Goal: Transaction & Acquisition: Purchase product/service

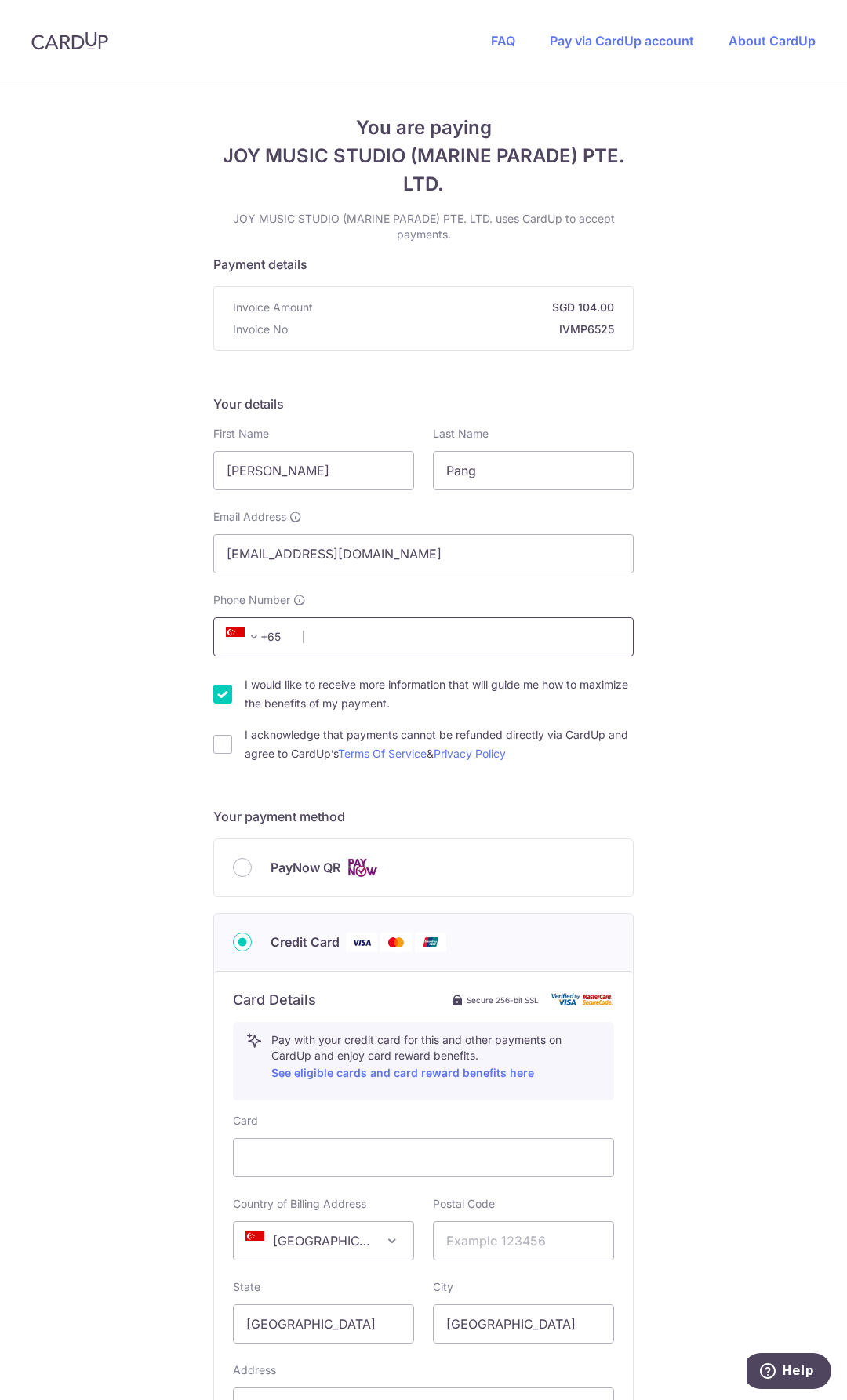
click at [359, 637] on input "Phone Number" at bounding box center [423, 637] width 420 height 40
type input "86683980"
click at [219, 690] on input "I would like to receive more information that will guide me how to maximize the…" at bounding box center [222, 693] width 19 height 19
checkbox input "false"
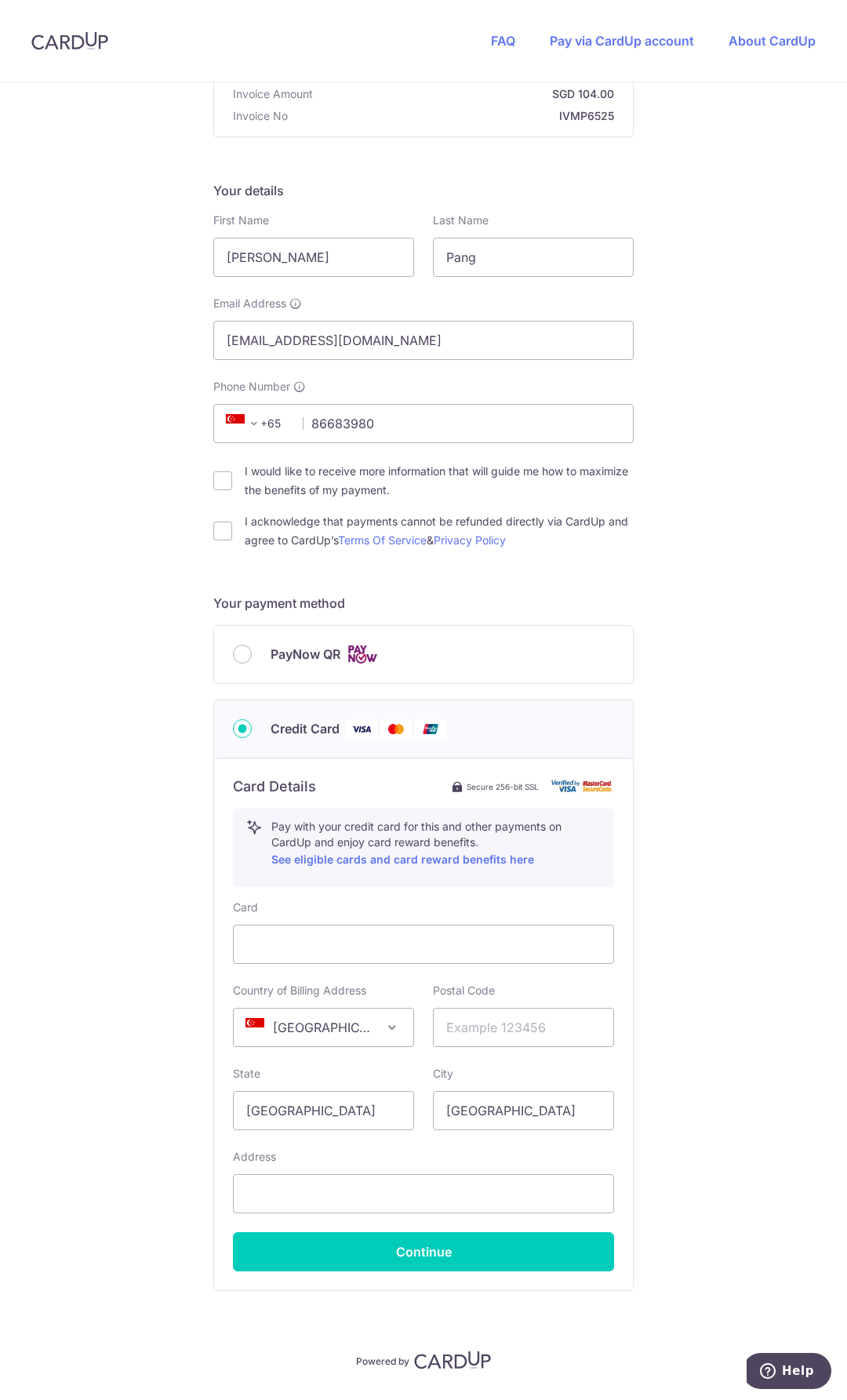
scroll to position [236, 0]
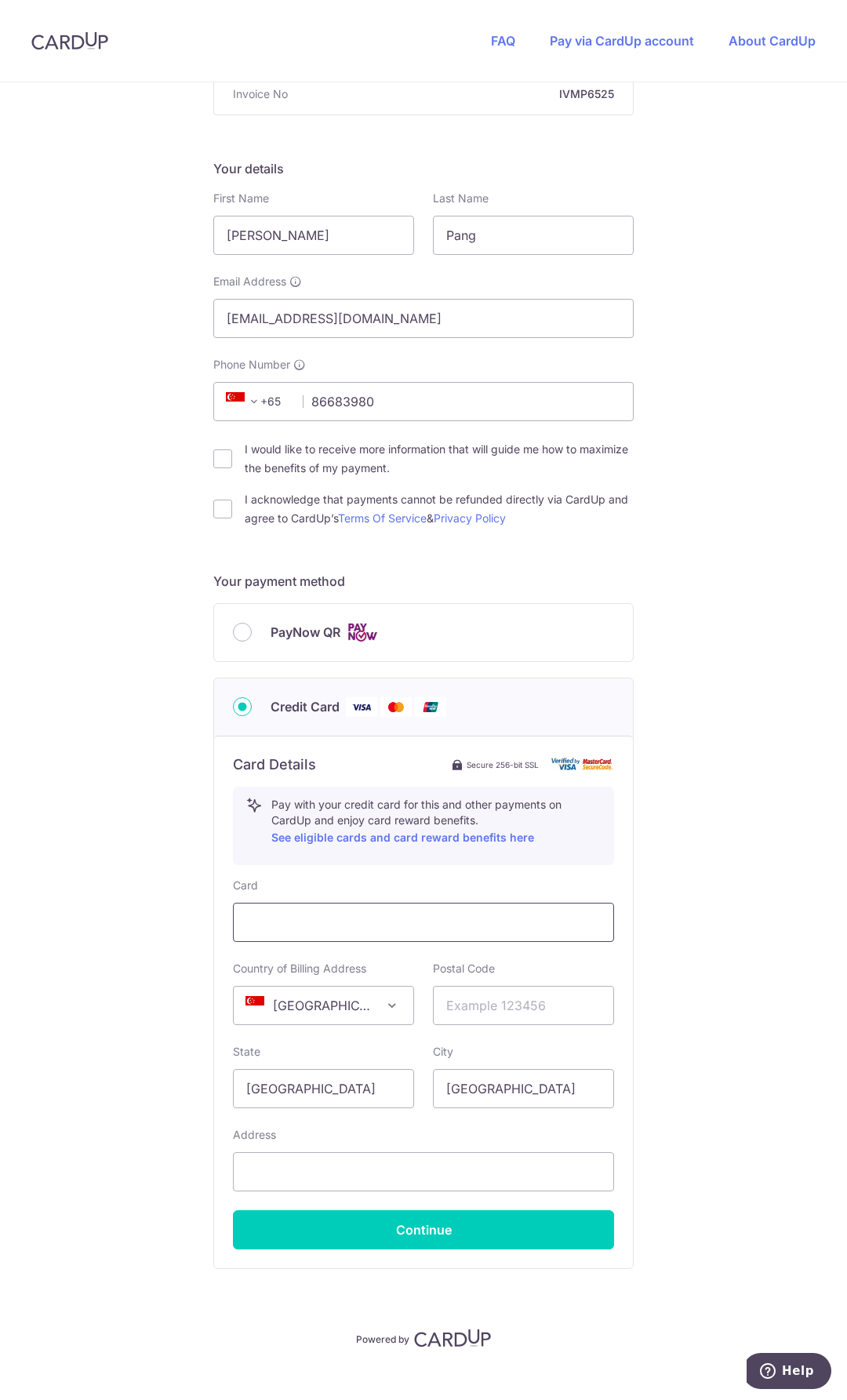
click at [290, 911] on div at bounding box center [424, 923] width 381 height 40
type input "277488"
click at [435, 1227] on button "Continue" at bounding box center [424, 1230] width 381 height 40
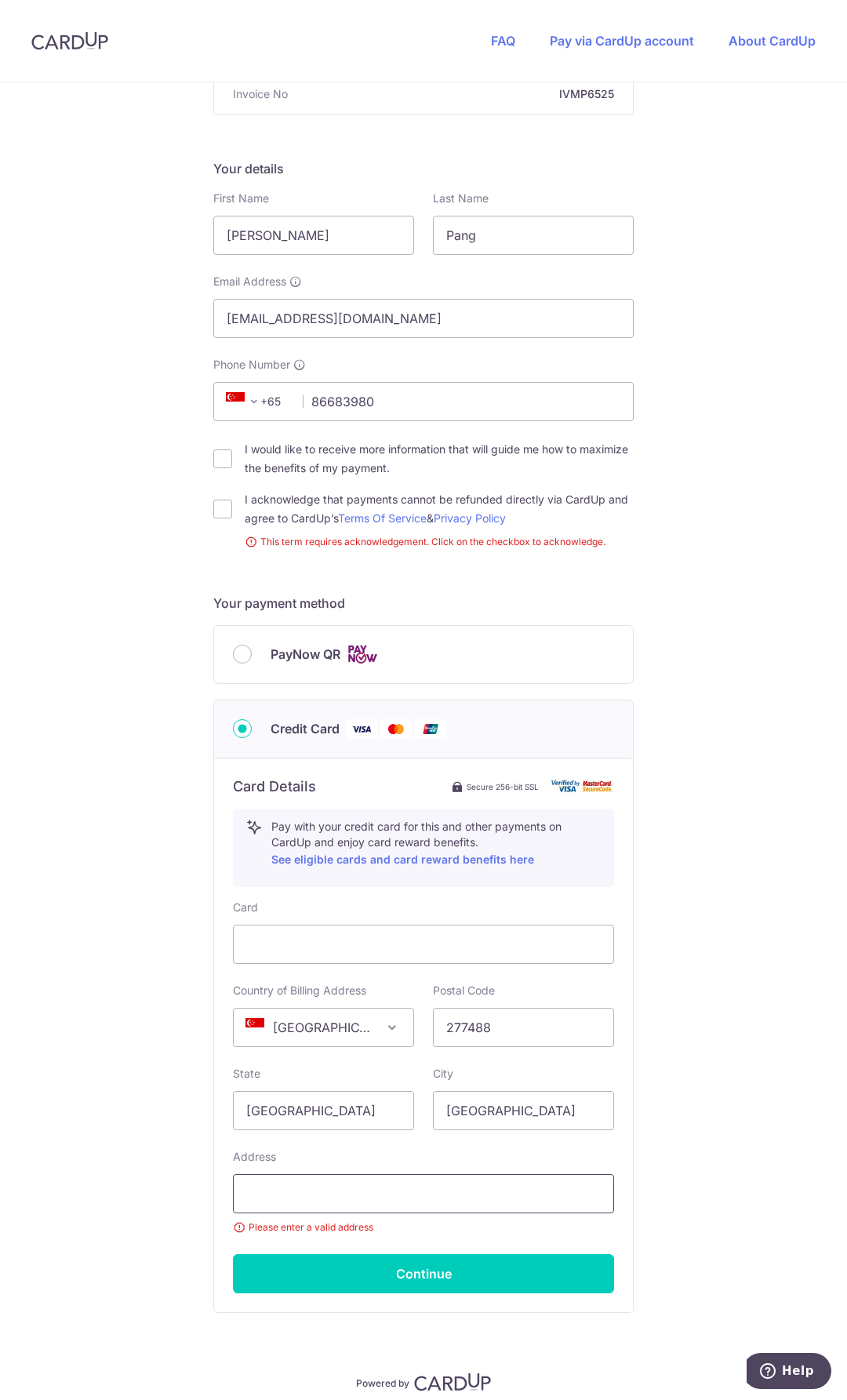
click at [374, 1198] on input "text" at bounding box center [424, 1194] width 381 height 40
click at [216, 512] on input "I acknowledge that payments cannot be refunded directly via CardUp and agree to…" at bounding box center [222, 509] width 19 height 19
checkbox input "true"
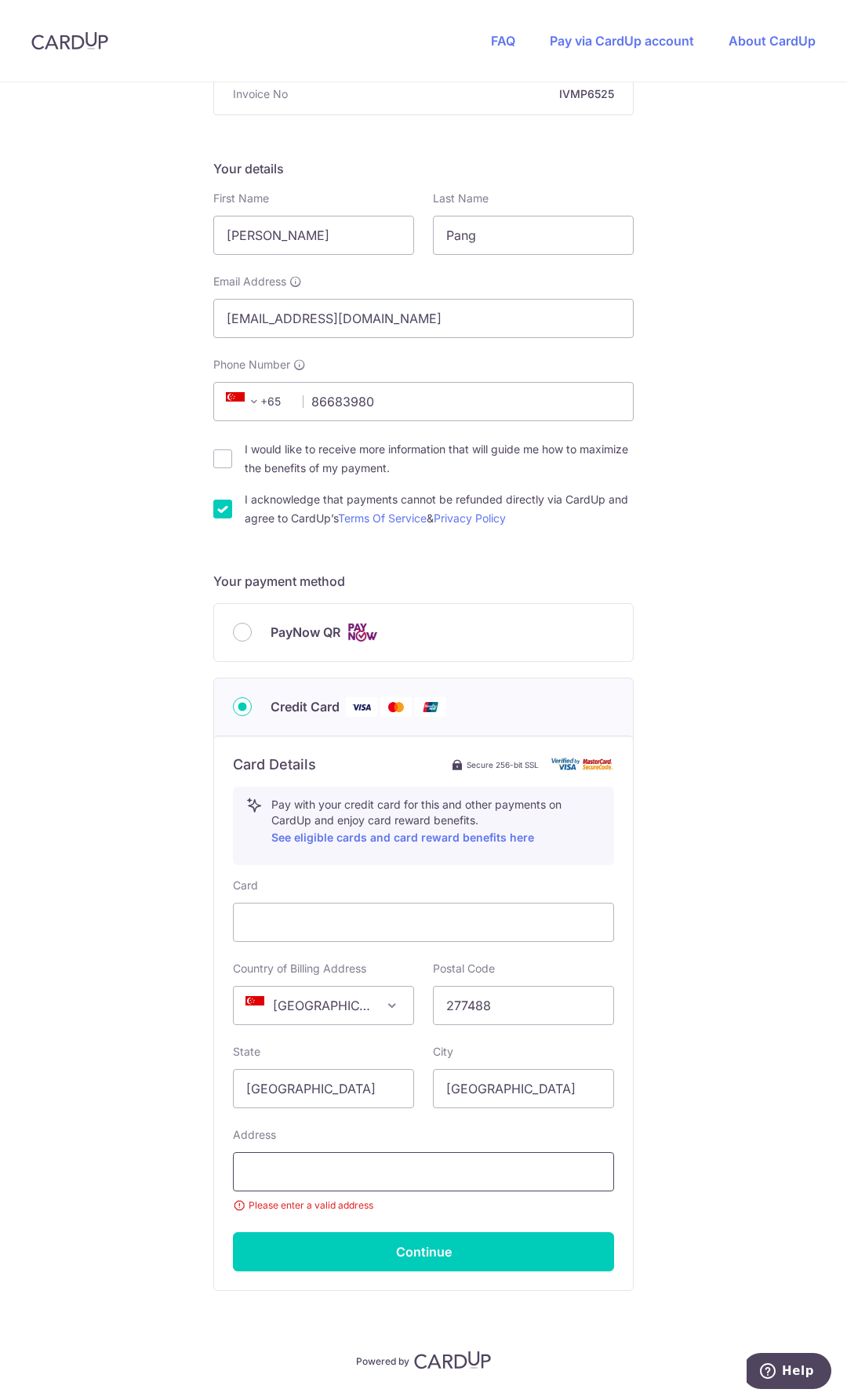
click at [343, 1173] on input "text" at bounding box center [424, 1172] width 381 height 40
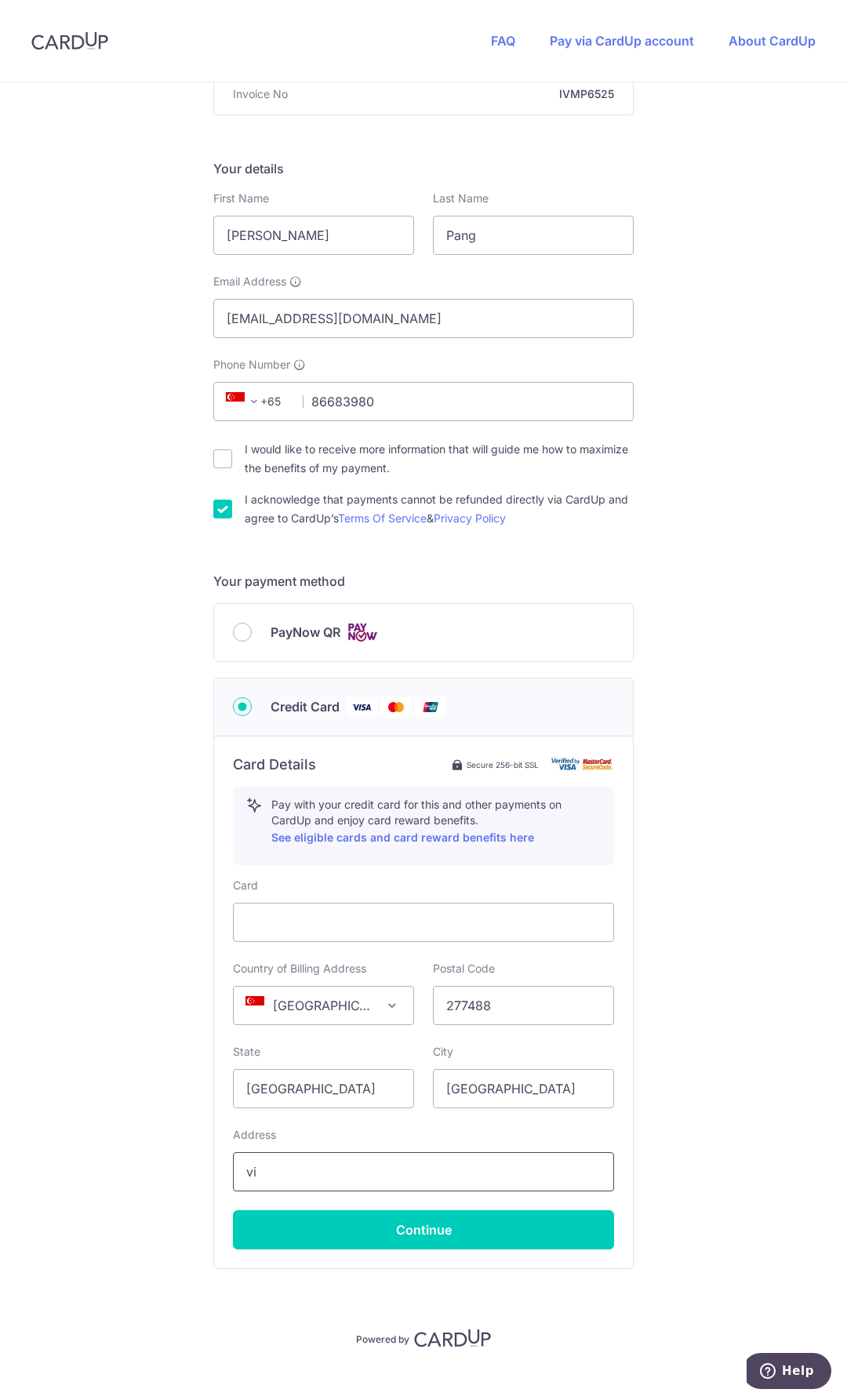
type input "v"
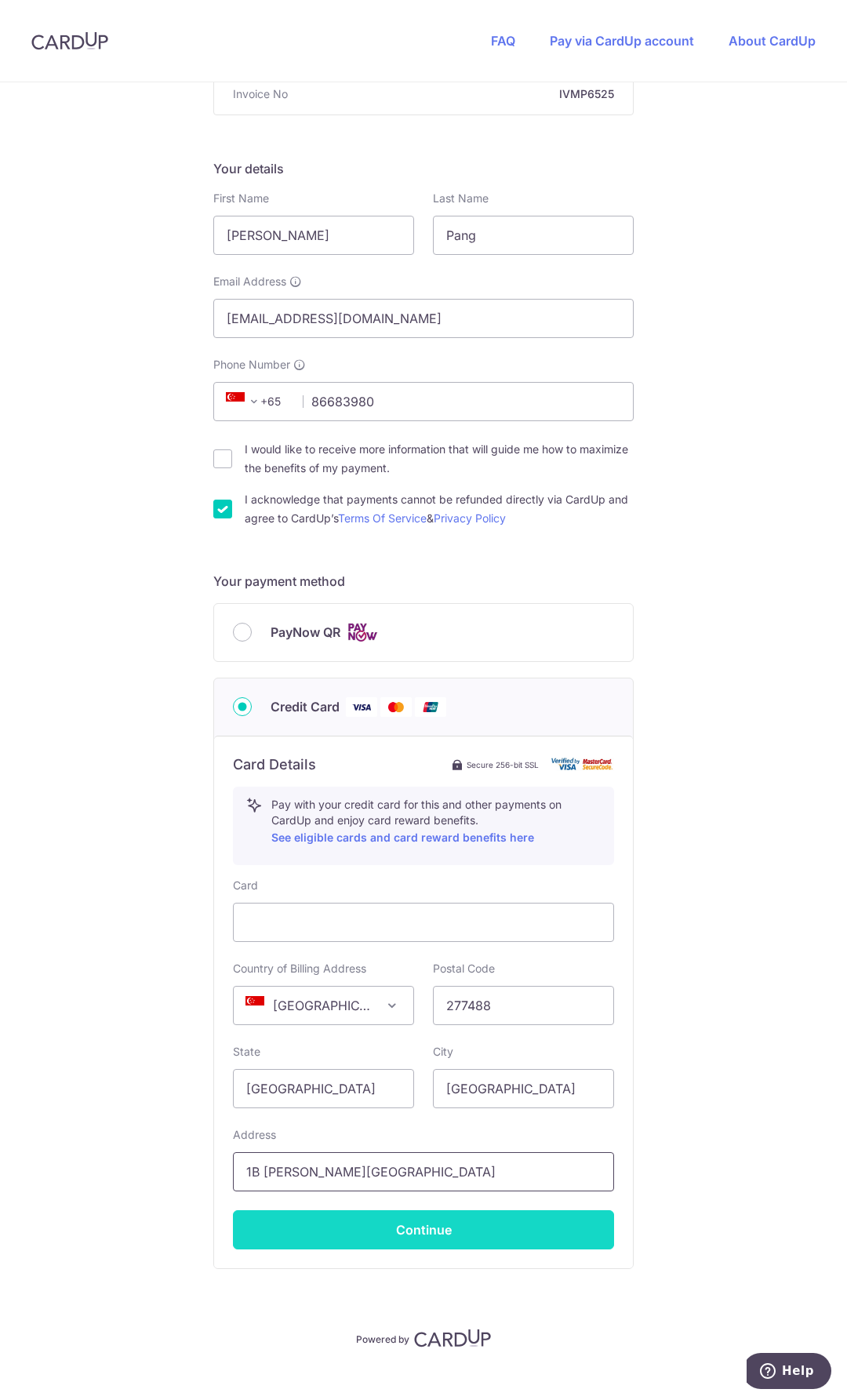
type input "1B [PERSON_NAME][GEOGRAPHIC_DATA]"
click at [458, 1235] on button "Continue" at bounding box center [424, 1230] width 381 height 40
type input "**** 3094"
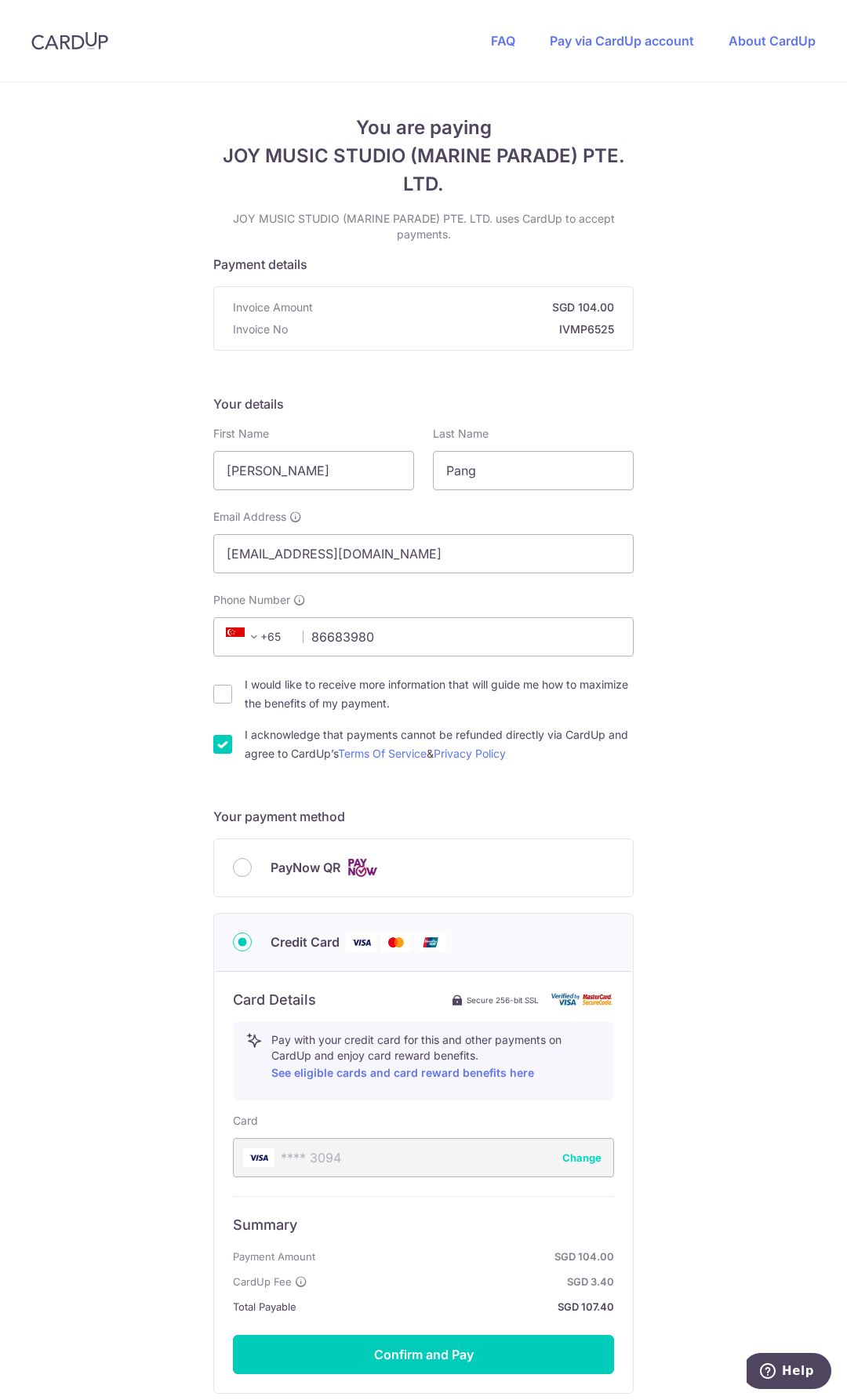
scroll to position [146, 0]
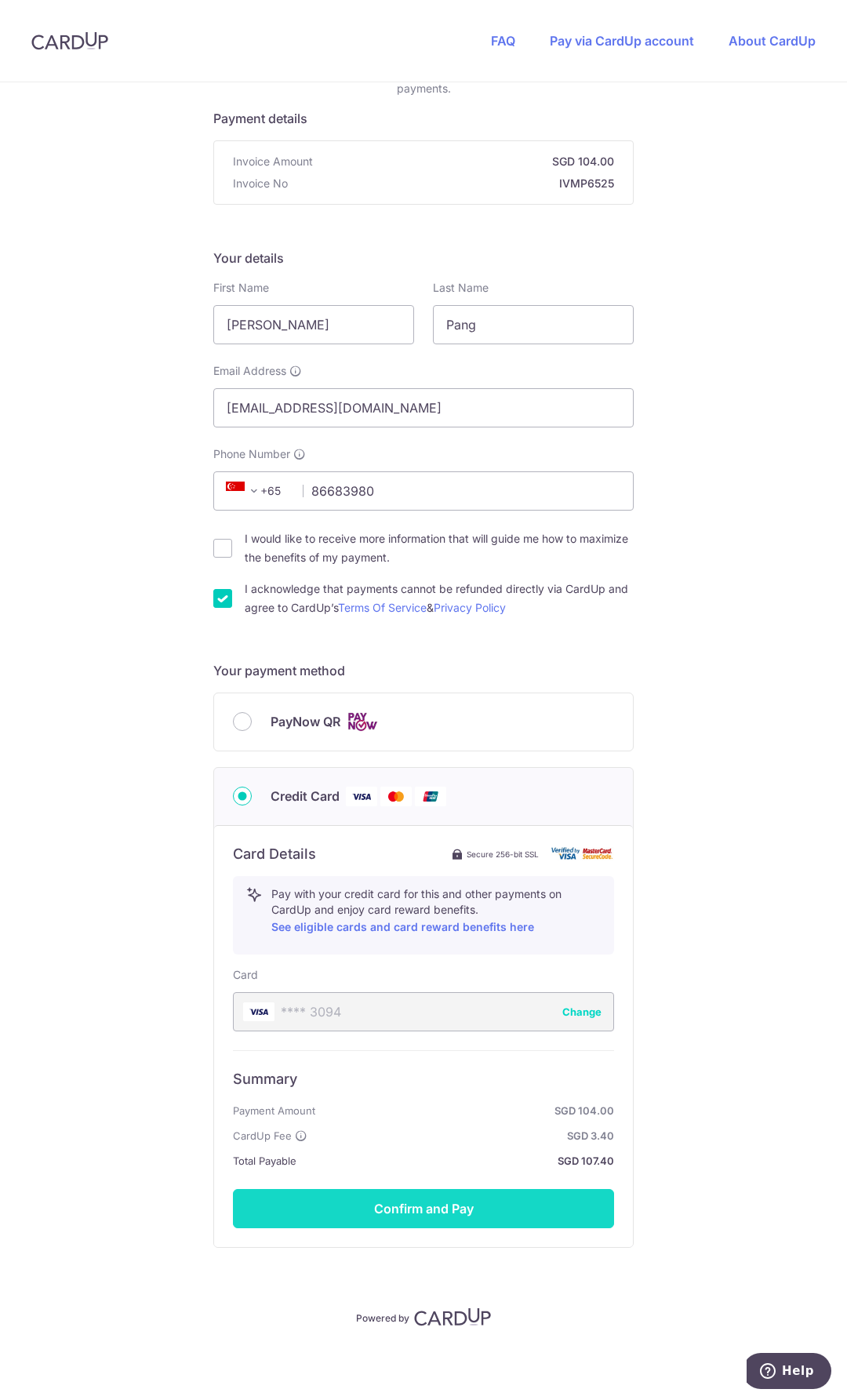
click at [386, 1208] on button "Confirm and Pay" at bounding box center [424, 1208] width 381 height 40
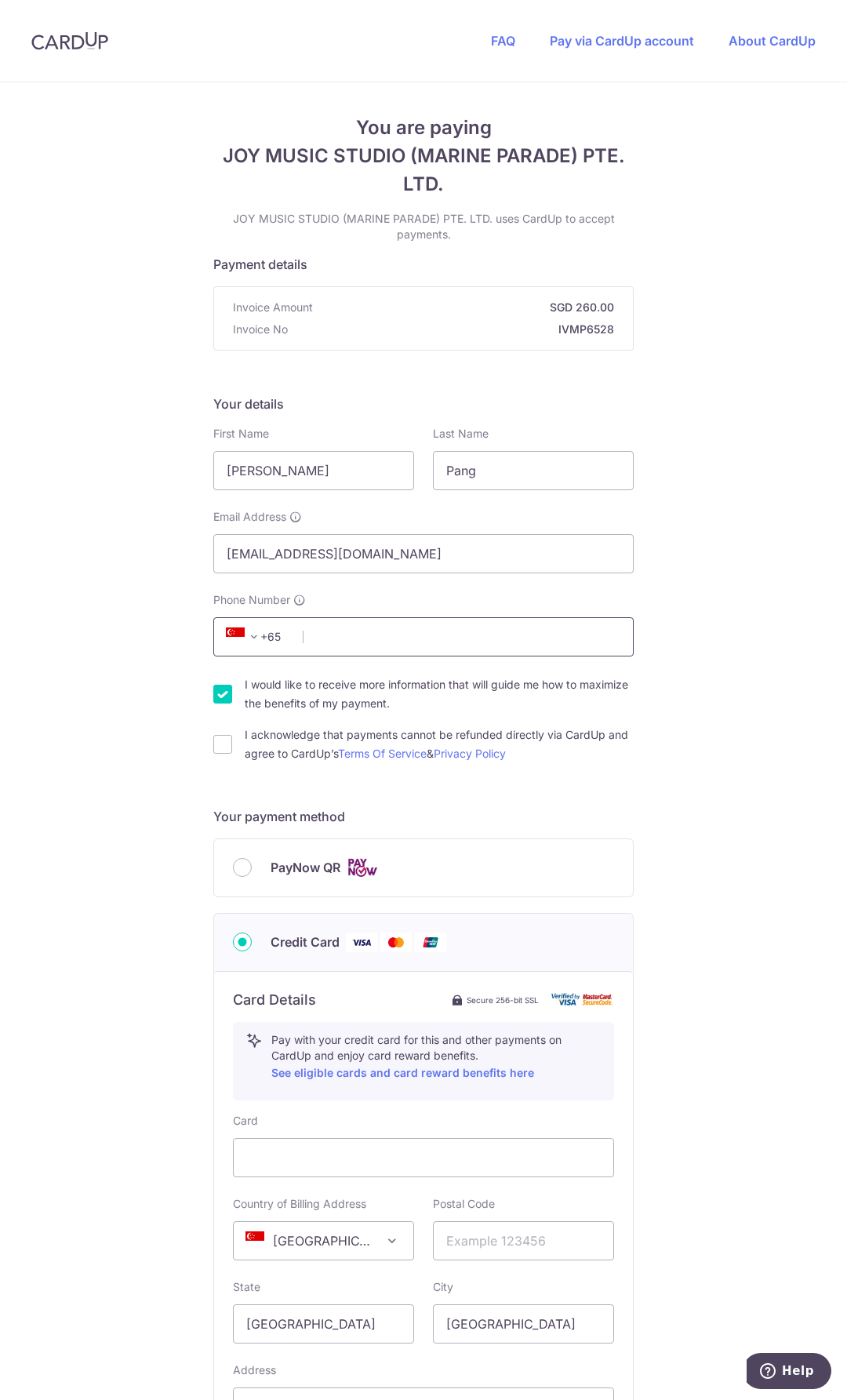
click at [369, 637] on input "Phone Number" at bounding box center [423, 637] width 420 height 40
type input "86683980"
click at [217, 688] on input "I would like to receive more information that will guide me how to maximize the…" at bounding box center [222, 693] width 19 height 19
checkbox input "false"
click at [220, 742] on input "I acknowledge that payments cannot be refunded directly via CardUp and agree to…" at bounding box center [222, 744] width 19 height 19
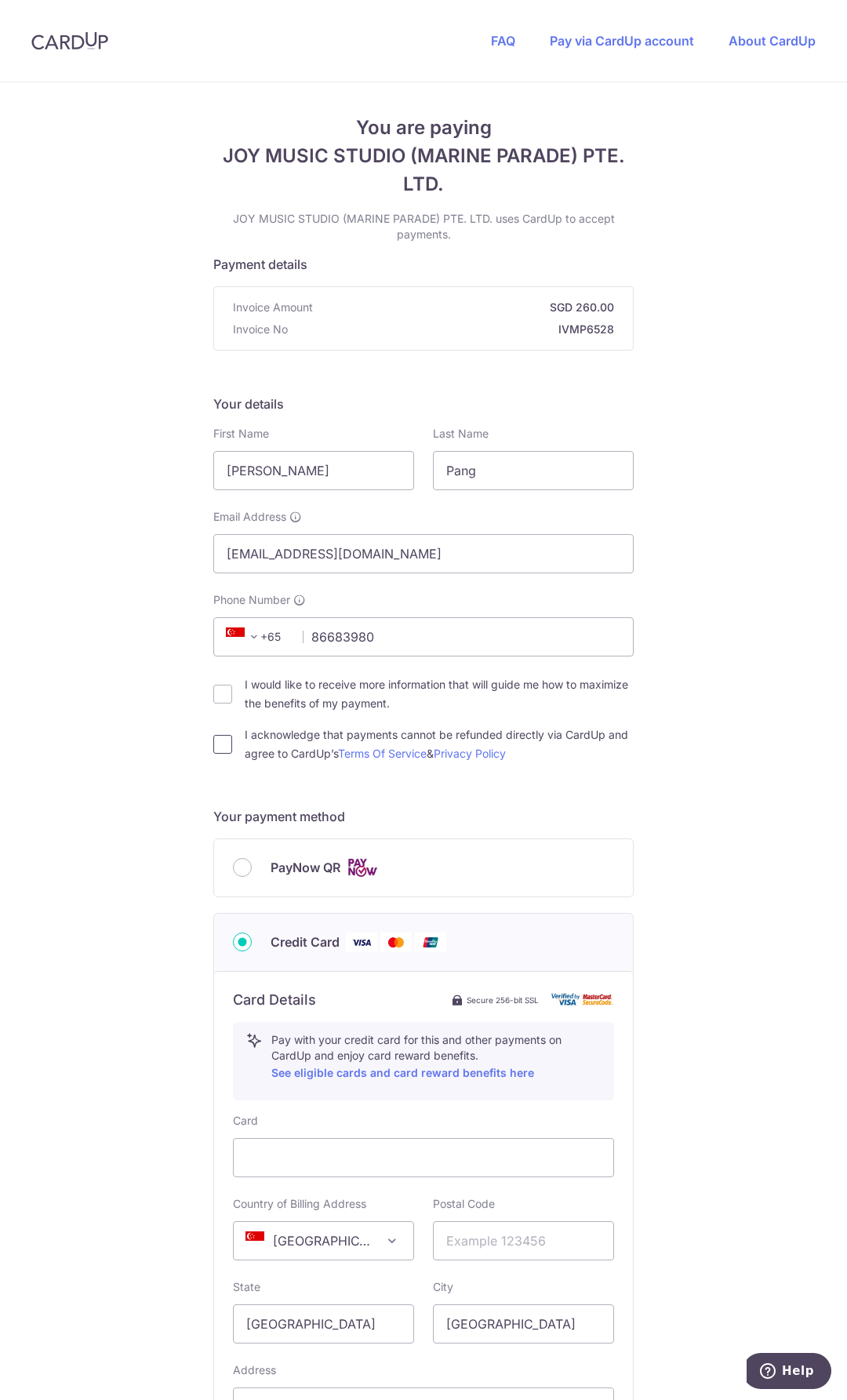
checkbox input "true"
click at [253, 548] on input "[EMAIL_ADDRESS][DOMAIN_NAME]" at bounding box center [423, 554] width 420 height 40
click at [261, 552] on input "[EMAIL_ADDRESS][DOMAIN_NAME]" at bounding box center [423, 554] width 420 height 40
type input "vince@joymusicstudio.sg"
click at [128, 788] on div "You are paying JOY MUSIC STUDIO (MARINE PARADE) PTE. LTD. JOY MUSIC STUDIO (MAR…" at bounding box center [424, 869] width 847 height 1574
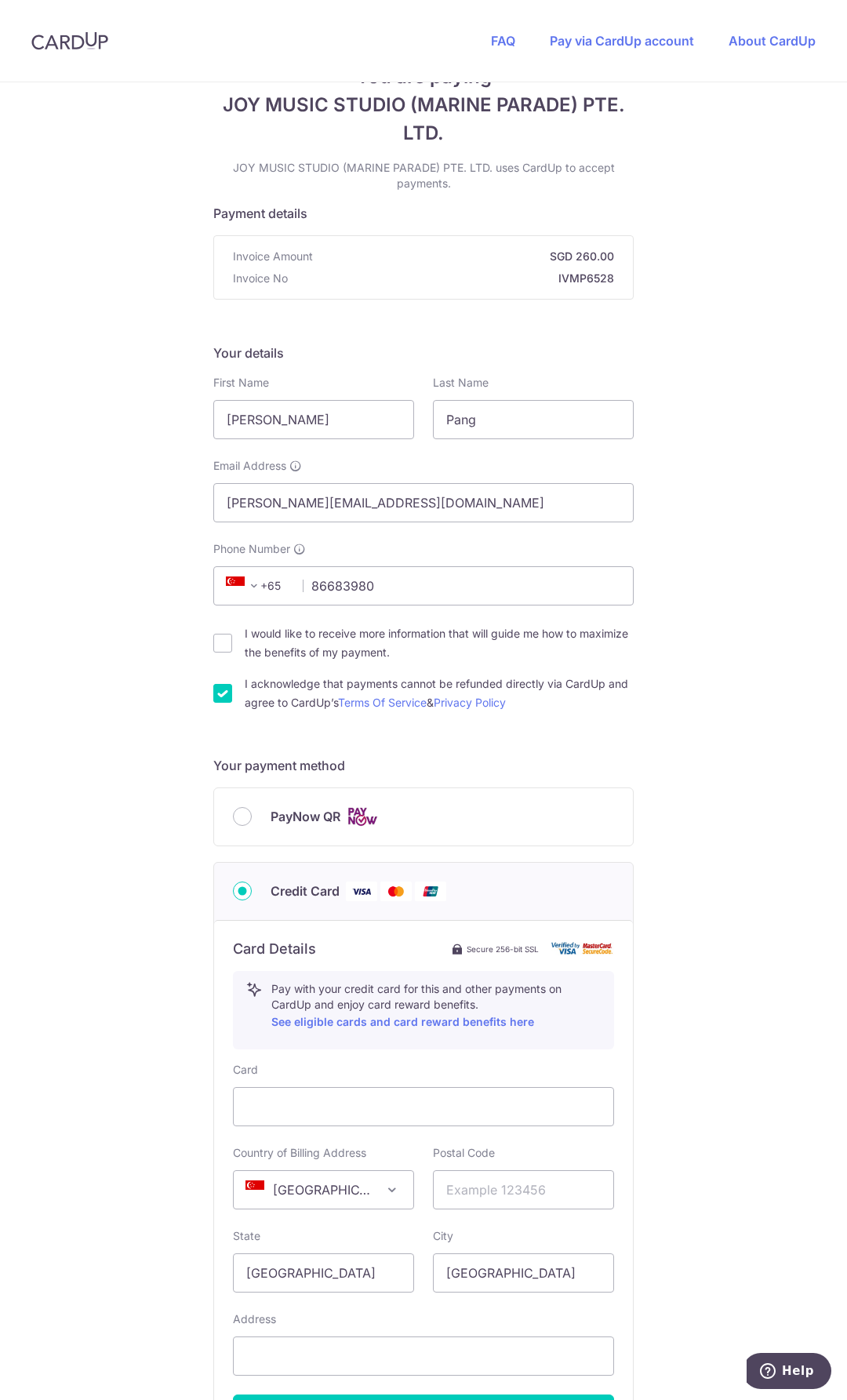
scroll to position [78, 0]
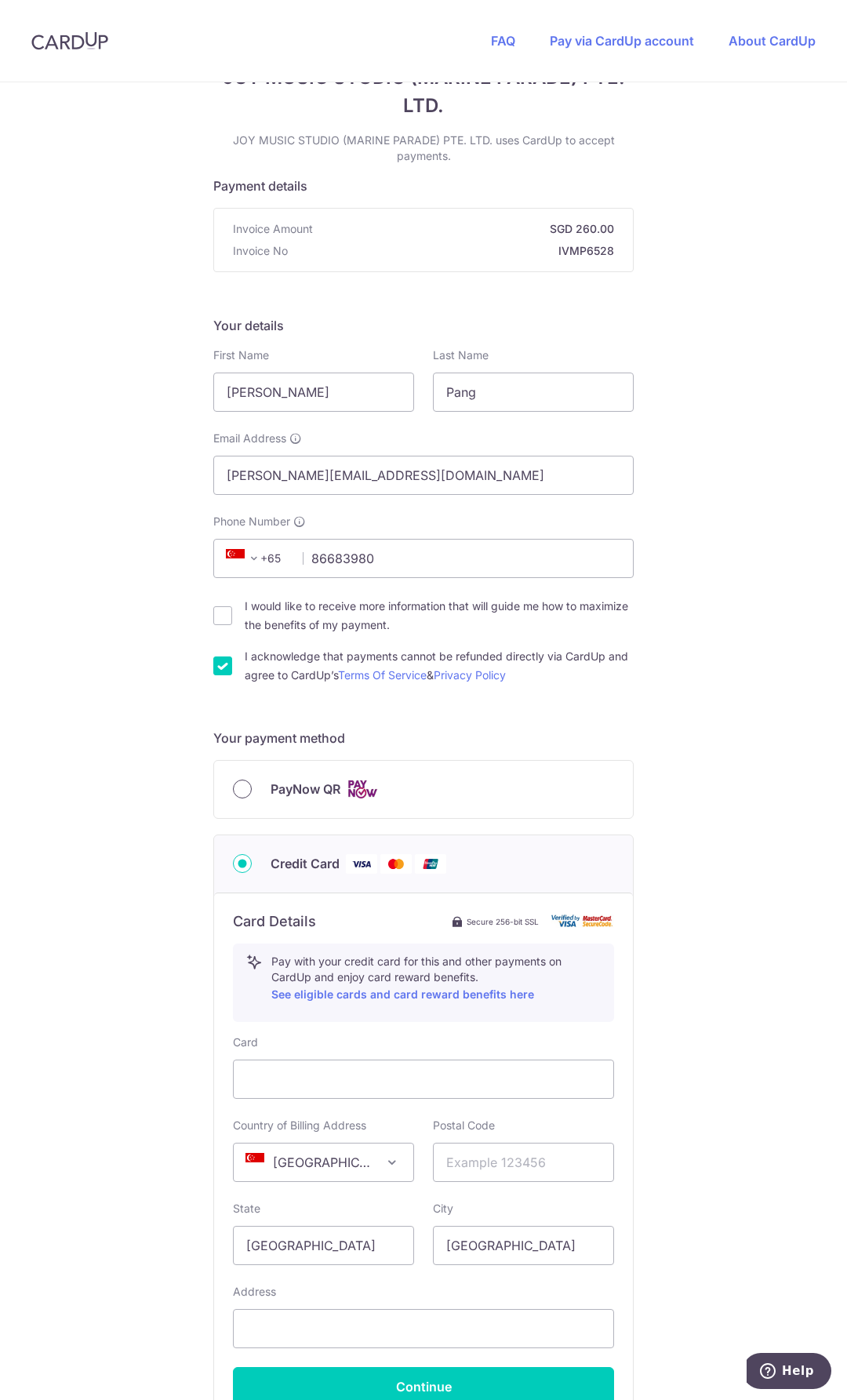
click at [233, 792] on input "PayNow QR" at bounding box center [242, 789] width 19 height 19
radio input "true"
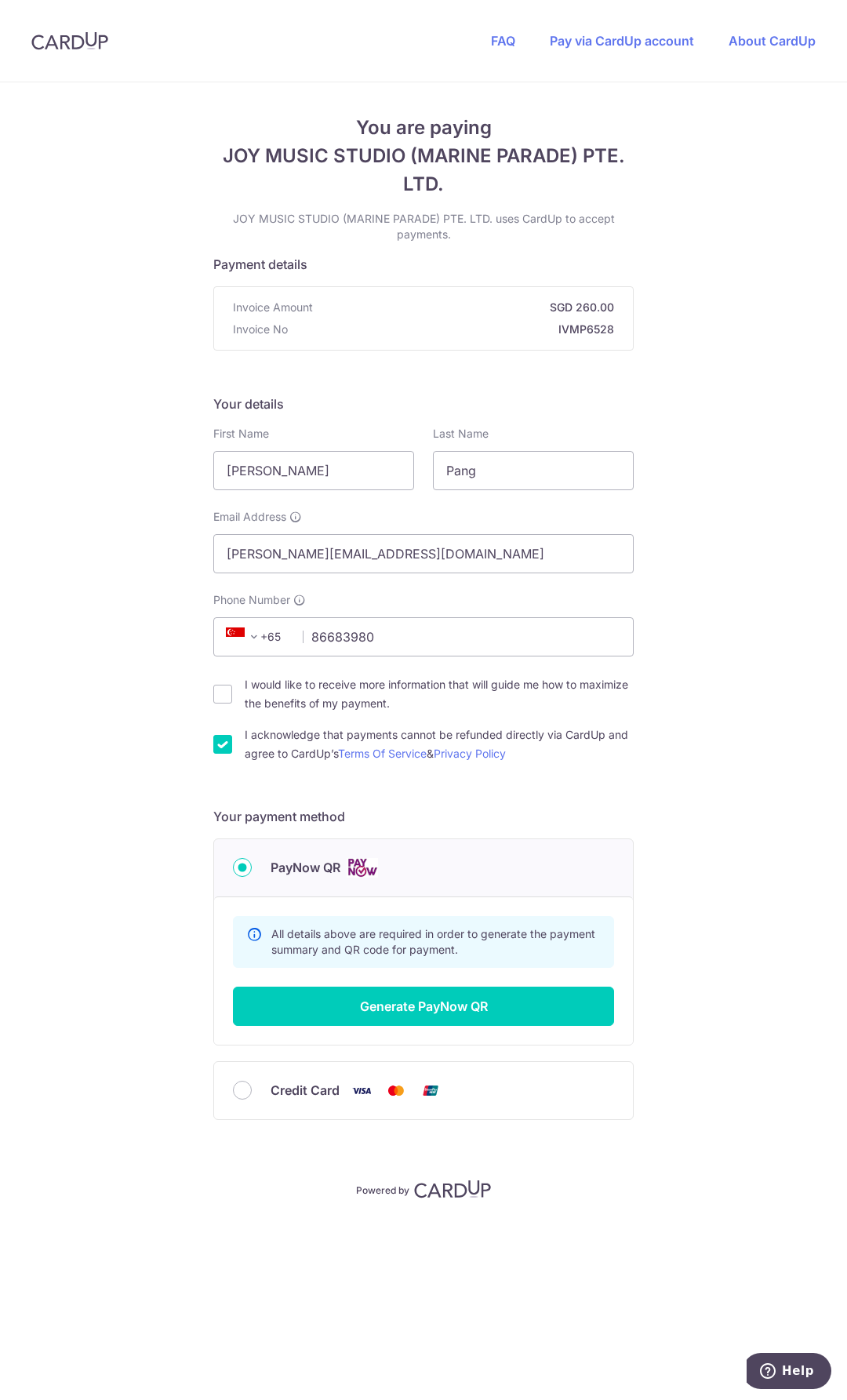
scroll to position [0, 0]
click at [478, 1015] on button "Generate PayNow QR" at bounding box center [424, 1006] width 381 height 40
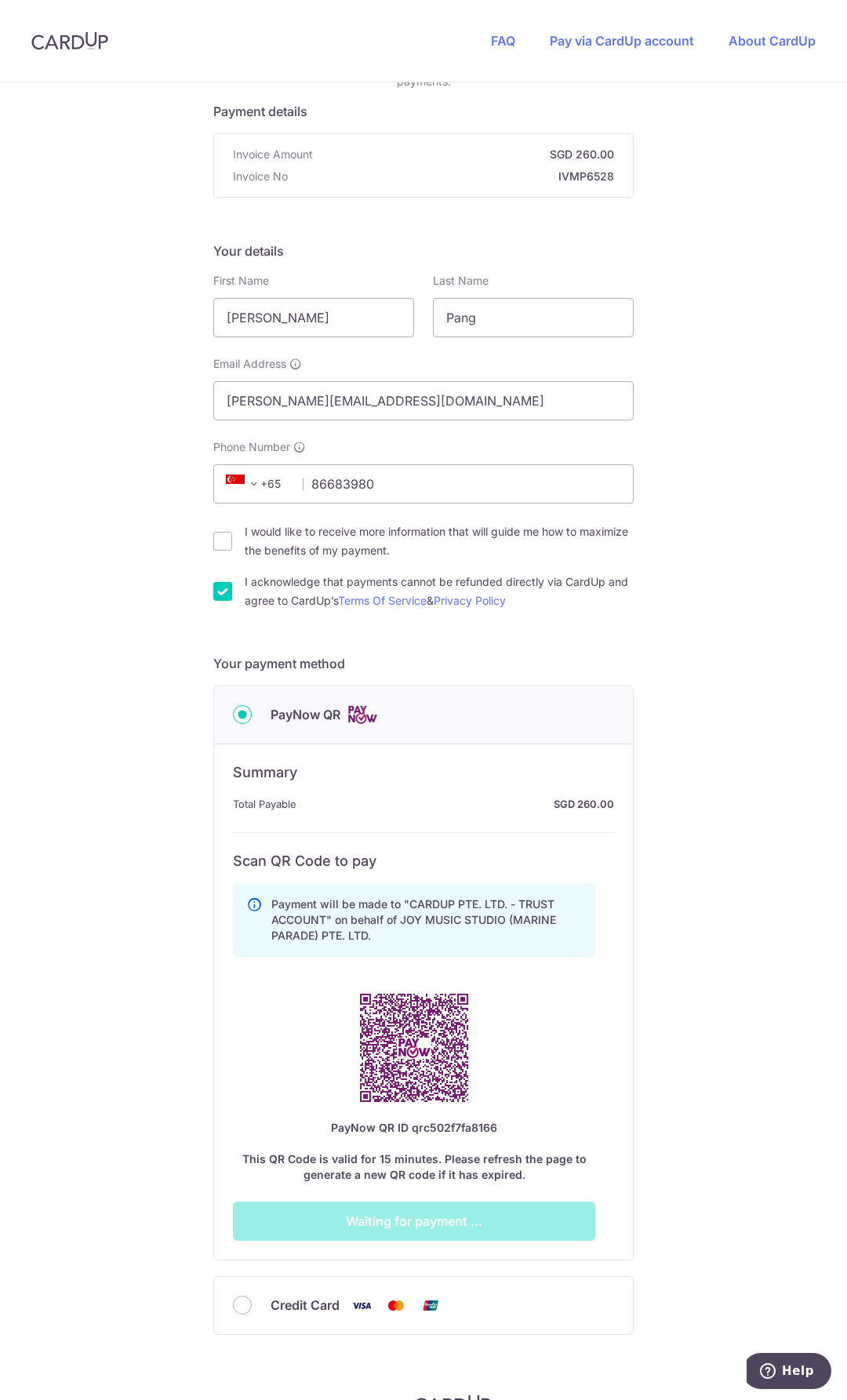
scroll to position [156, 0]
